Goal: Information Seeking & Learning: Understand process/instructions

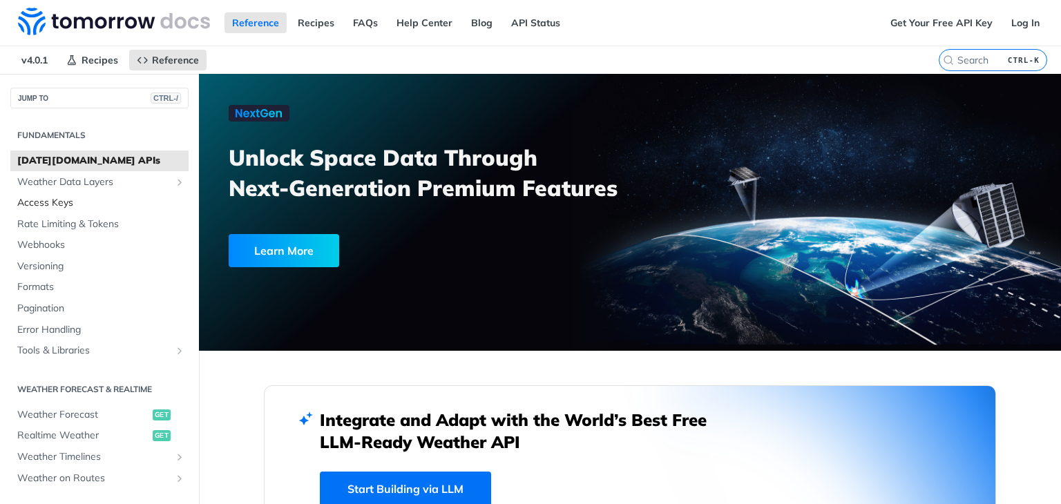
click at [75, 208] on span "Access Keys" at bounding box center [101, 203] width 168 height 14
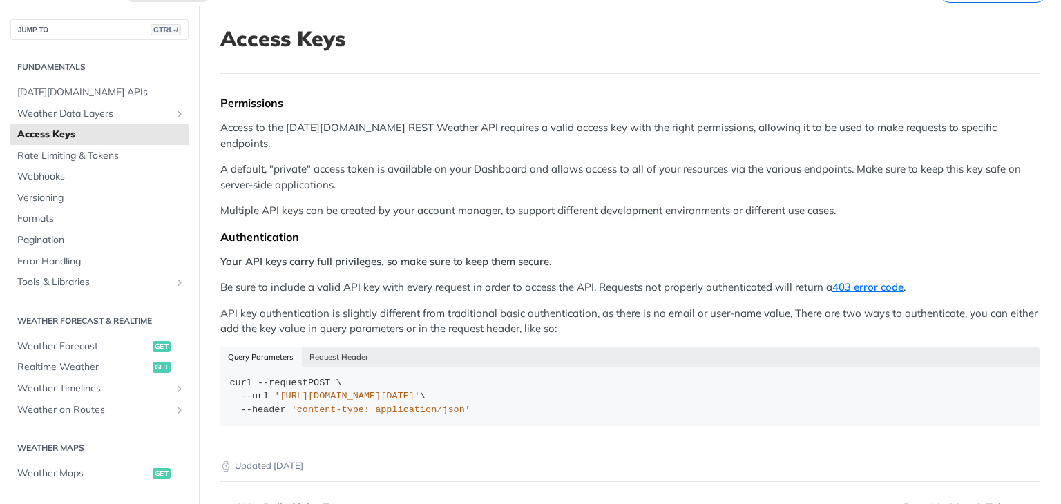
scroll to position [88, 0]
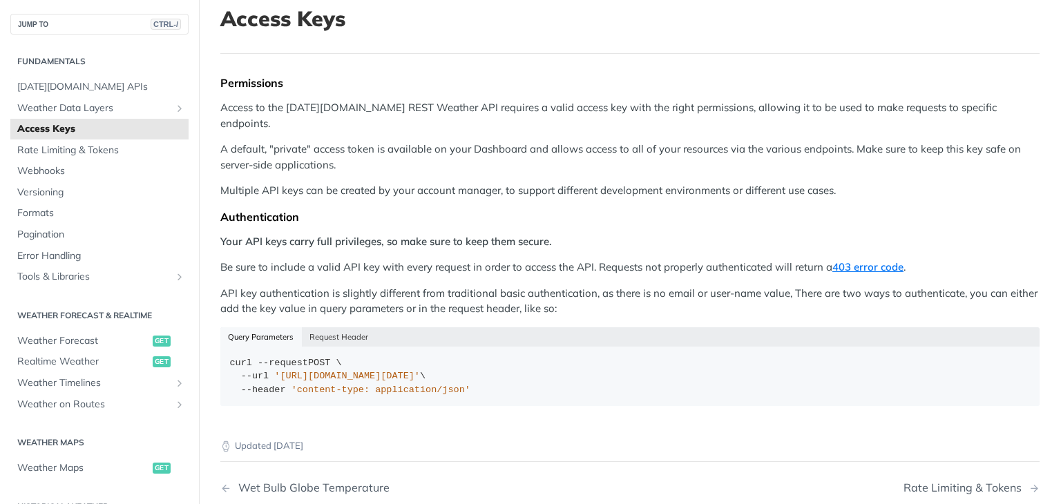
click at [339, 260] on p "Be sure to include a valid API key with every request in order to access the AP…" at bounding box center [629, 268] width 819 height 16
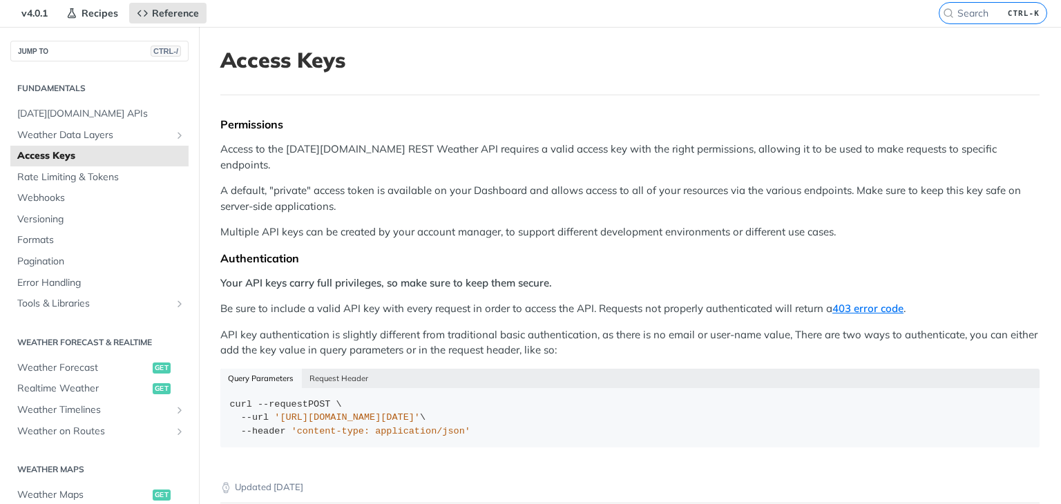
scroll to position [0, 0]
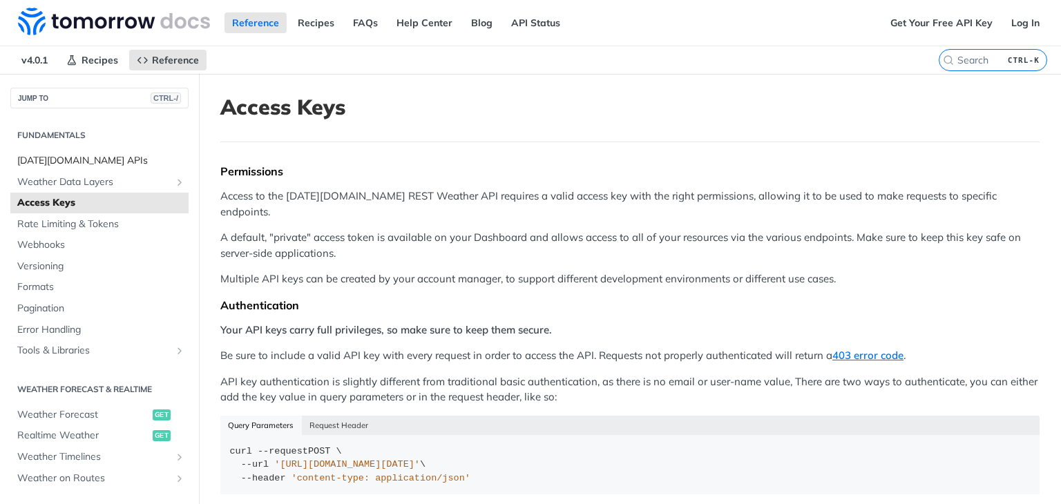
click at [88, 166] on span "[DATE][DOMAIN_NAME] APIs" at bounding box center [101, 161] width 168 height 14
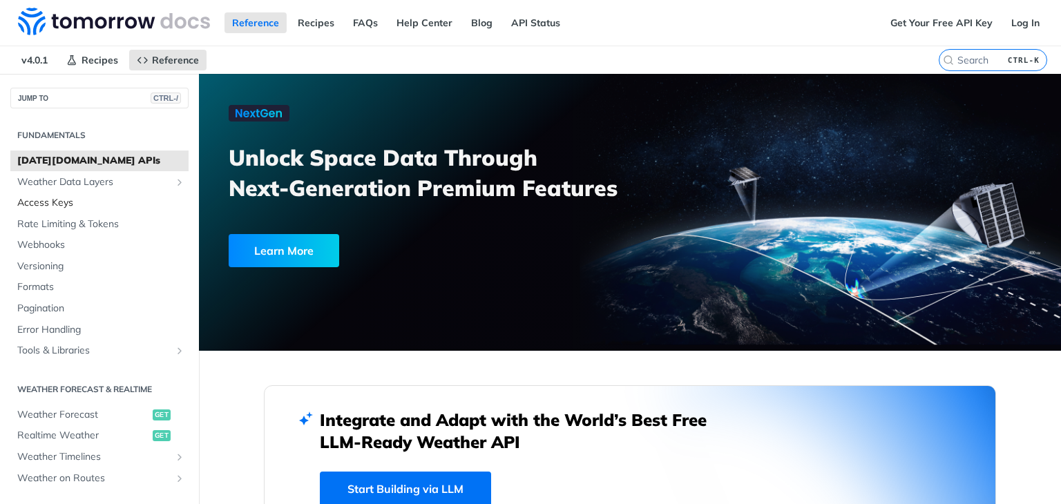
click at [92, 198] on span "Access Keys" at bounding box center [101, 203] width 168 height 14
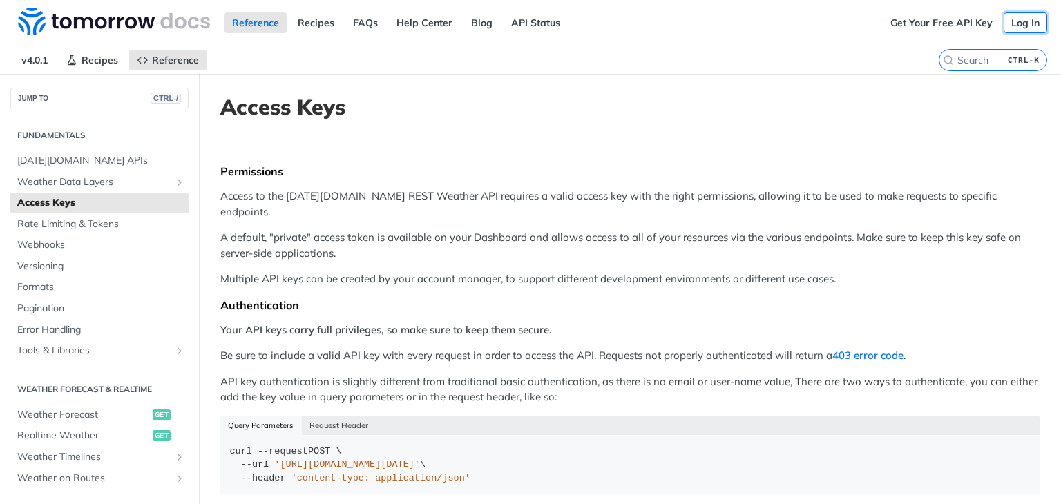
click at [1010, 28] on link "Log In" at bounding box center [1026, 22] width 44 height 21
